Goal: Task Accomplishment & Management: Use online tool/utility

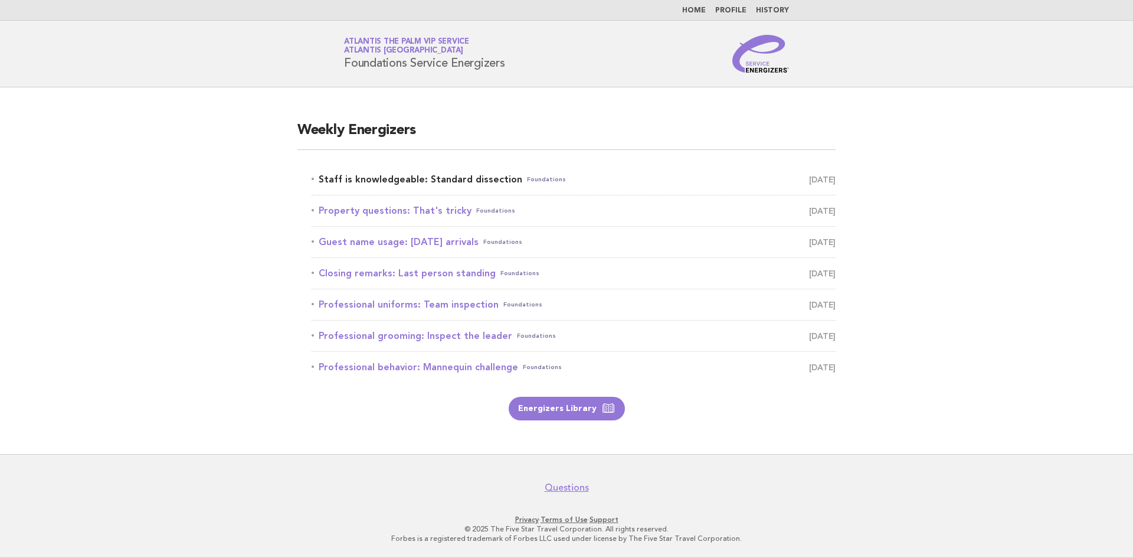
click at [404, 177] on link "Staff is knowledgeable: Standard dissection Foundations August 30" at bounding box center [574, 179] width 524 height 17
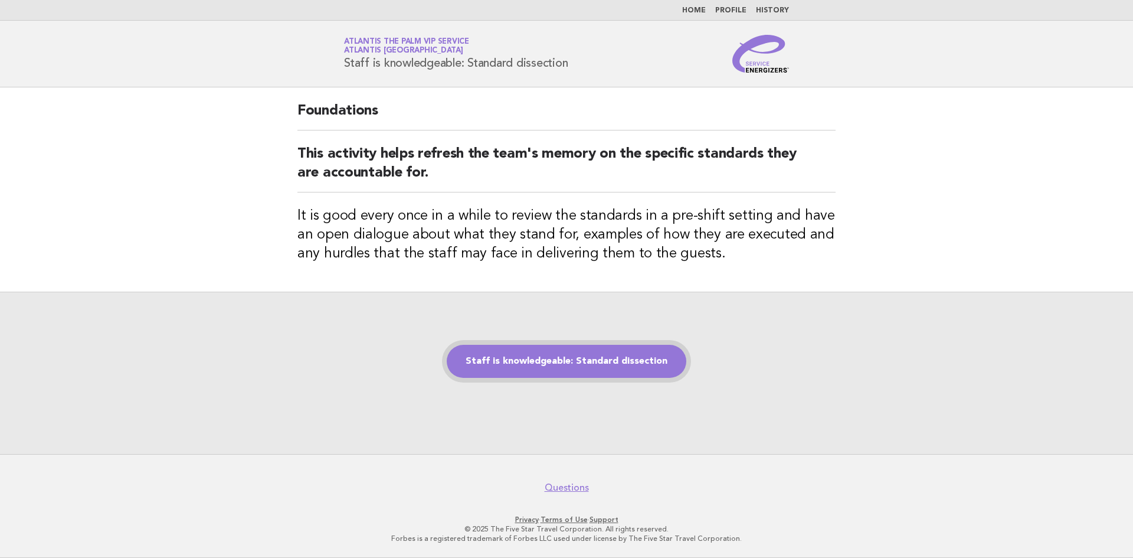
click at [545, 366] on link "Staff is knowledgeable: Standard dissection" at bounding box center [567, 361] width 240 height 33
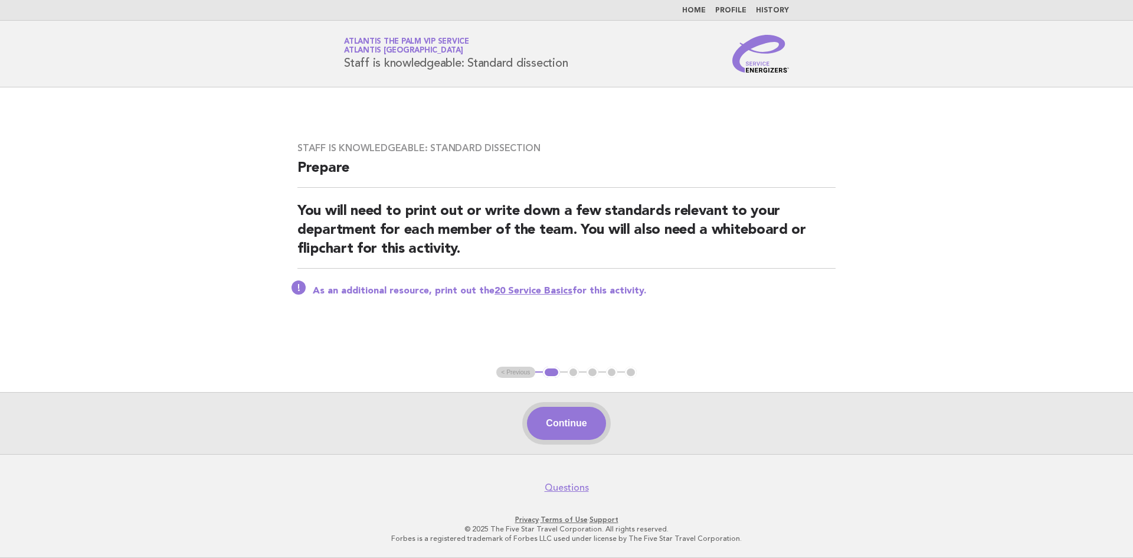
click at [579, 427] on button "Continue" at bounding box center [566, 423] width 79 height 33
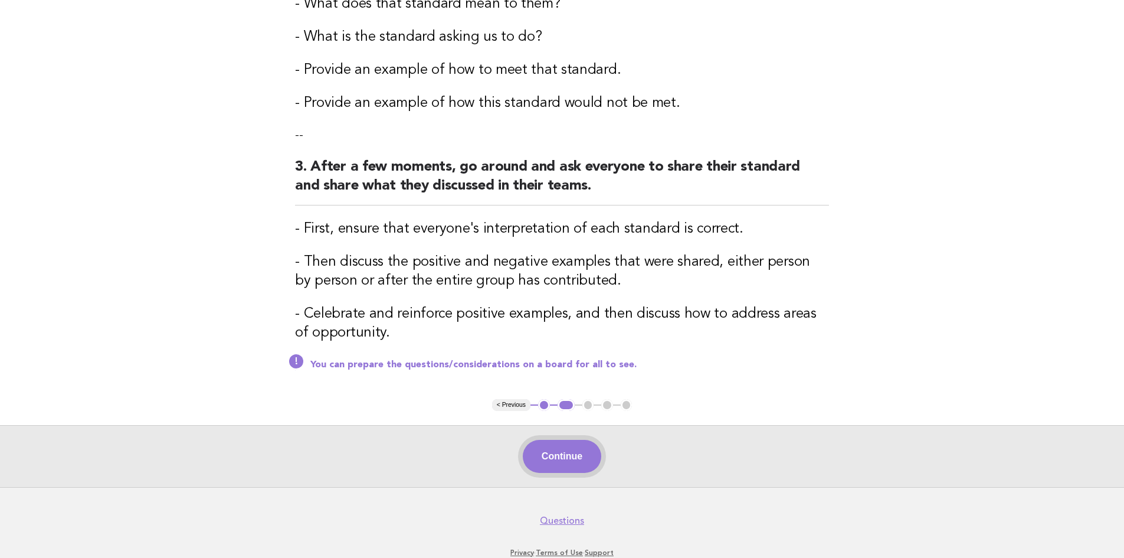
click at [577, 466] on button "Continue" at bounding box center [562, 456] width 79 height 33
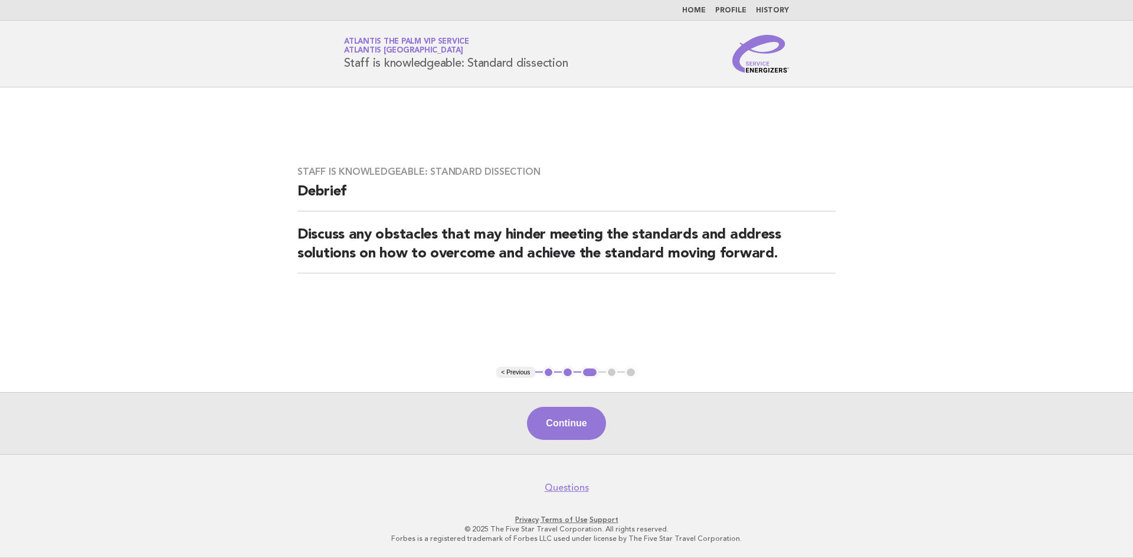
click at [573, 422] on button "Continue" at bounding box center [566, 423] width 79 height 33
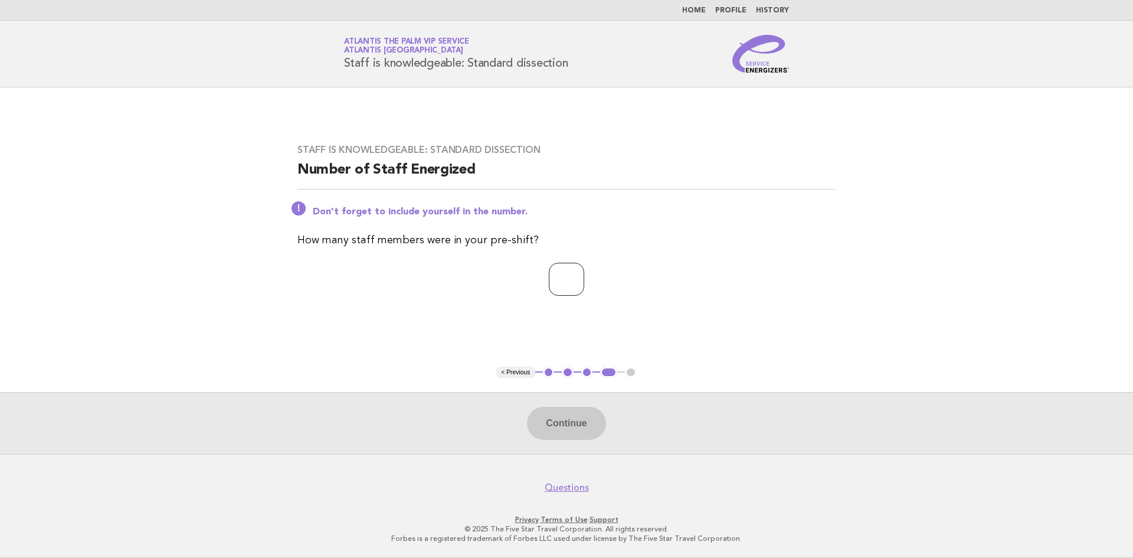
click at [560, 280] on input "number" at bounding box center [566, 279] width 35 height 33
type input "*"
click at [568, 430] on button "Continue" at bounding box center [566, 423] width 79 height 33
